Goal: Task Accomplishment & Management: Manage account settings

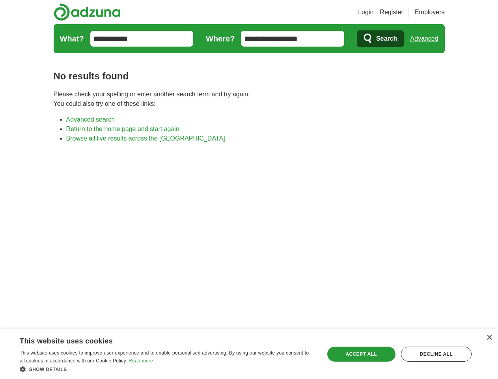
click at [373, 12] on link "Login" at bounding box center [365, 11] width 15 height 9
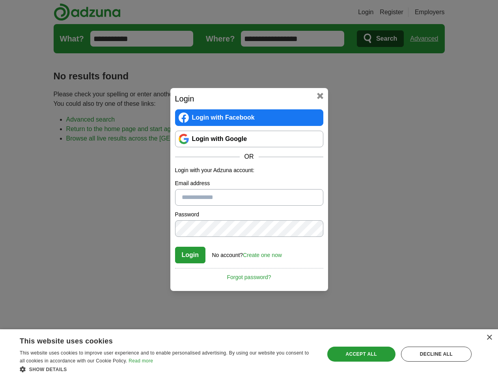
click at [439, 12] on div "Login Login with Facebook Login with Google OR Login with your Adzuna account: …" at bounding box center [249, 189] width 498 height 379
click at [427, 39] on div "Login Login with Facebook Login with Google OR Login with your Adzuna account: …" at bounding box center [249, 189] width 498 height 379
click at [489, 337] on div "×" at bounding box center [489, 337] width 6 height 6
click at [167, 369] on div "Login Login with Facebook Login with Google OR Login with your Adzuna account: …" at bounding box center [249, 189] width 498 height 379
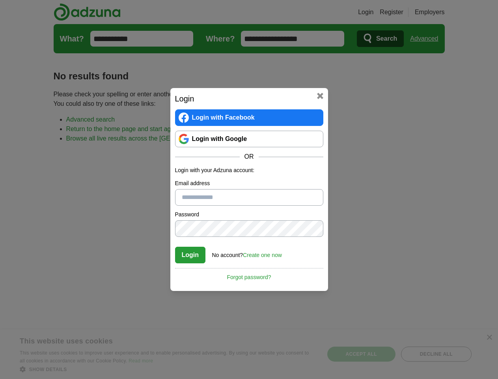
click at [361, 354] on div "Login Login with Facebook Login with Google OR Login with your Adzuna account: …" at bounding box center [249, 189] width 498 height 379
click at [436, 354] on div "Login Login with Facebook Login with Google OR Login with your Adzuna account: …" at bounding box center [249, 189] width 498 height 379
click at [24, 376] on div "Login Login with Facebook Login with Google OR Login with your Adzuna account: …" at bounding box center [249, 189] width 498 height 379
click at [106, 376] on div "Login Login with Facebook Login with Google OR Login with your Adzuna account: …" at bounding box center [249, 189] width 498 height 379
click at [170, 376] on div "Login Login with Facebook Login with Google OR Login with your Adzuna account: …" at bounding box center [249, 189] width 498 height 379
